Goal: Information Seeking & Learning: Find specific fact

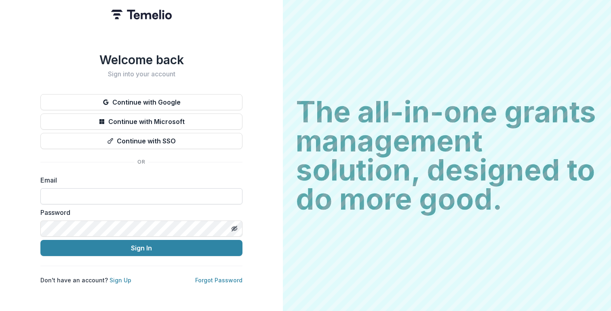
click at [179, 196] on input at bounding box center [141, 196] width 202 height 16
click at [184, 193] on input at bounding box center [141, 196] width 202 height 16
type input "**********"
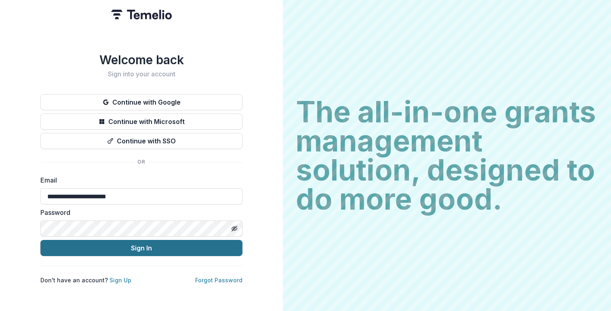
click at [130, 244] on button "Sign In" at bounding box center [141, 248] width 202 height 16
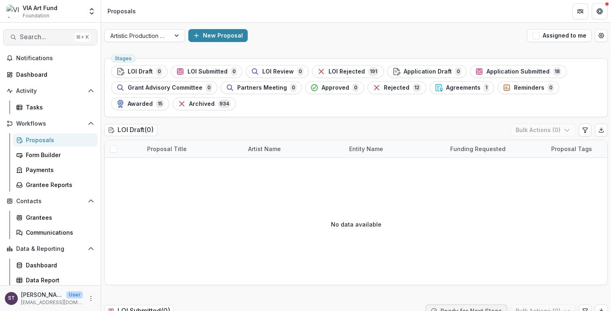
click at [49, 37] on span "Search..." at bounding box center [45, 37] width 51 height 8
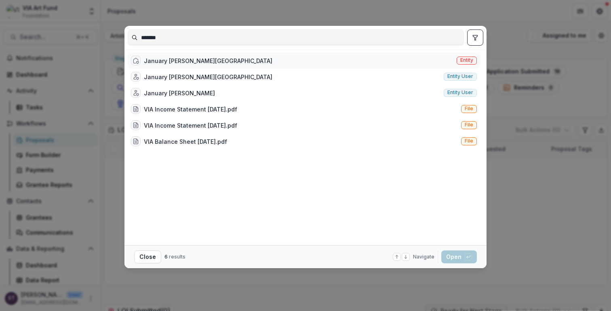
type input "*******"
click at [159, 61] on div "January [PERSON_NAME][GEOGRAPHIC_DATA]" at bounding box center [208, 61] width 128 height 8
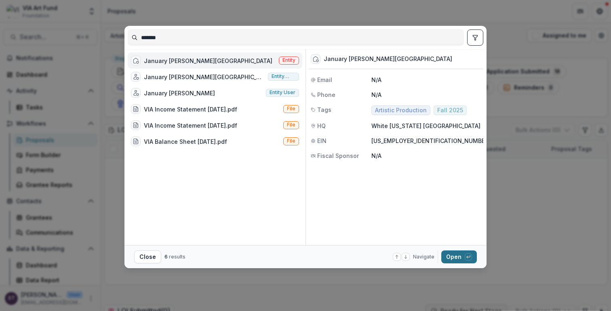
click at [448, 256] on button "Open with enter key" at bounding box center [459, 256] width 36 height 13
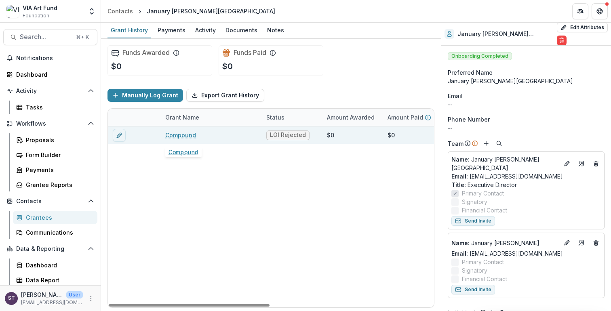
click at [185, 137] on link "Compound" at bounding box center [180, 135] width 31 height 8
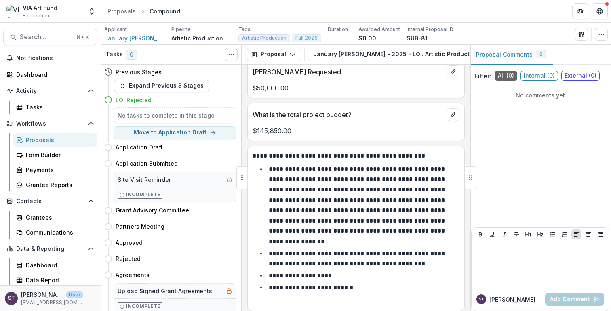
scroll to position [718, 0]
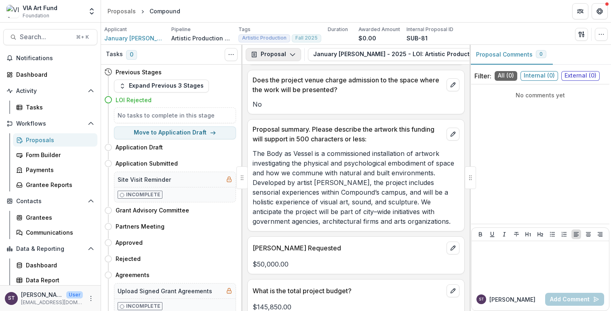
click at [294, 57] on button "Proposal" at bounding box center [273, 54] width 55 height 13
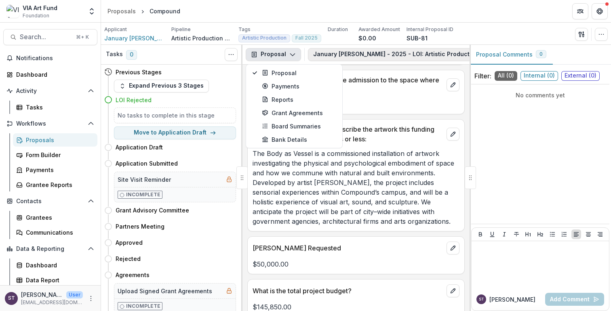
click at [327, 57] on button "January [PERSON_NAME] - 2025 - LOI: Artistic Production Fall 2025 1" at bounding box center [419, 54] width 223 height 13
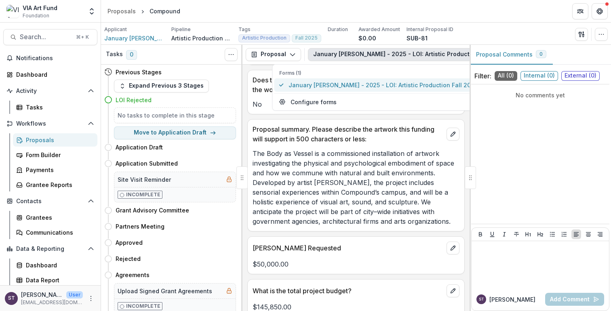
click at [301, 87] on span "January [PERSON_NAME] - 2025 - LOI: Artistic Production Fall 2025" at bounding box center [382, 85] width 189 height 8
click at [317, 210] on p "The Body as Vessel is a commissioned installation of artwork investigating the …" at bounding box center [355, 188] width 207 height 78
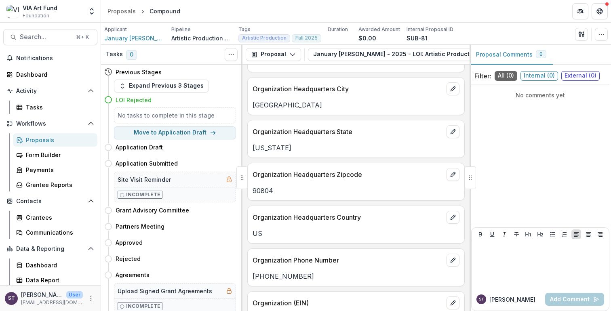
scroll to position [96, 0]
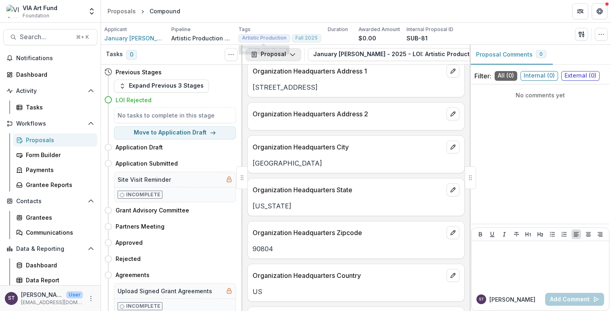
click at [272, 51] on button "Proposal" at bounding box center [273, 54] width 55 height 13
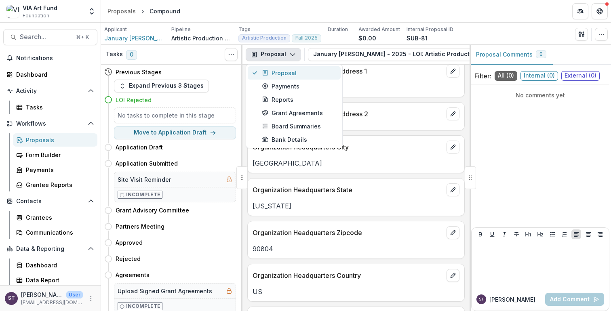
click at [273, 73] on div "Proposal" at bounding box center [299, 73] width 74 height 8
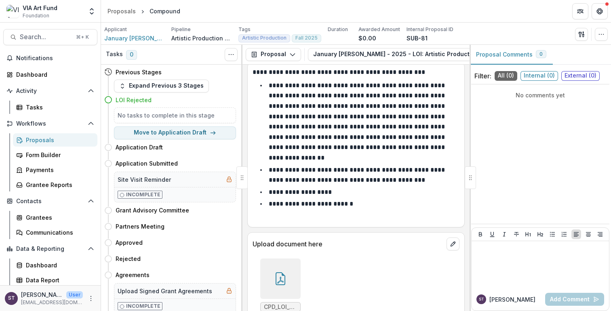
scroll to position [1100, 0]
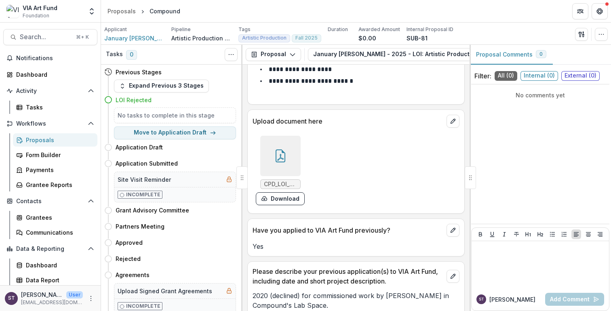
click at [285, 149] on icon at bounding box center [280, 155] width 13 height 13
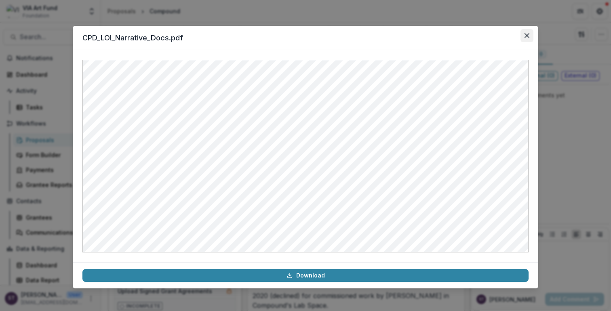
click at [525, 36] on icon "Close" at bounding box center [526, 35] width 5 height 5
